Goal: Task Accomplishment & Management: Manage account settings

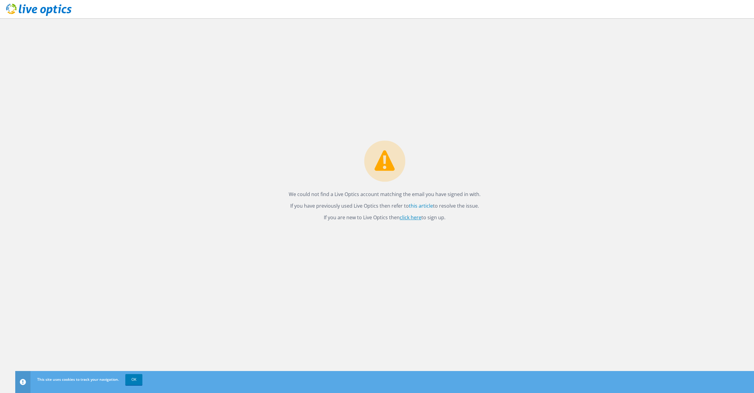
click at [413, 218] on link "click here" at bounding box center [411, 217] width 22 height 7
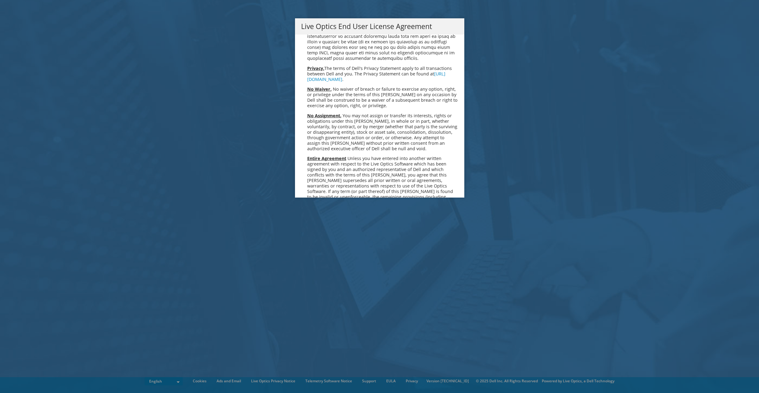
scroll to position [2306, 0]
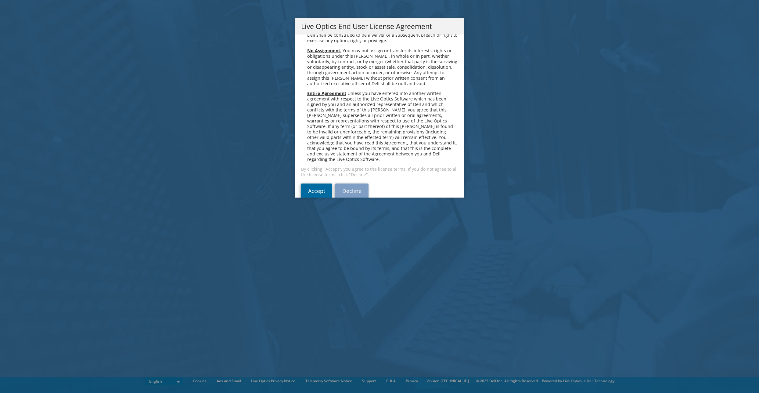
click at [325, 183] on link "Accept" at bounding box center [316, 190] width 31 height 15
